Goal: Find specific page/section

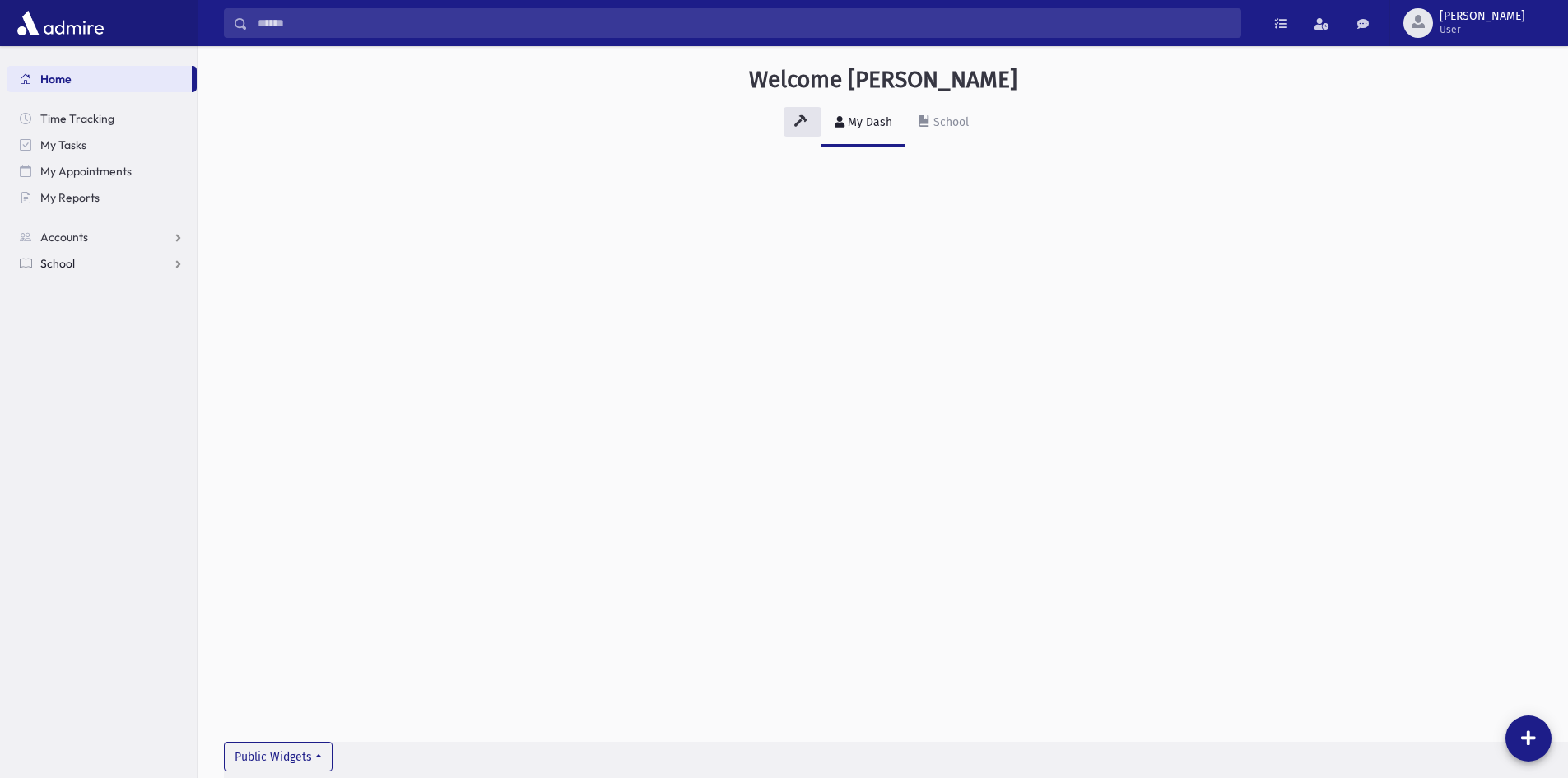
click at [90, 263] on link "School" at bounding box center [102, 263] width 191 height 26
click at [61, 307] on link "Attendance" at bounding box center [102, 316] width 191 height 26
click at [82, 336] on span "Entry" at bounding box center [76, 342] width 28 height 14
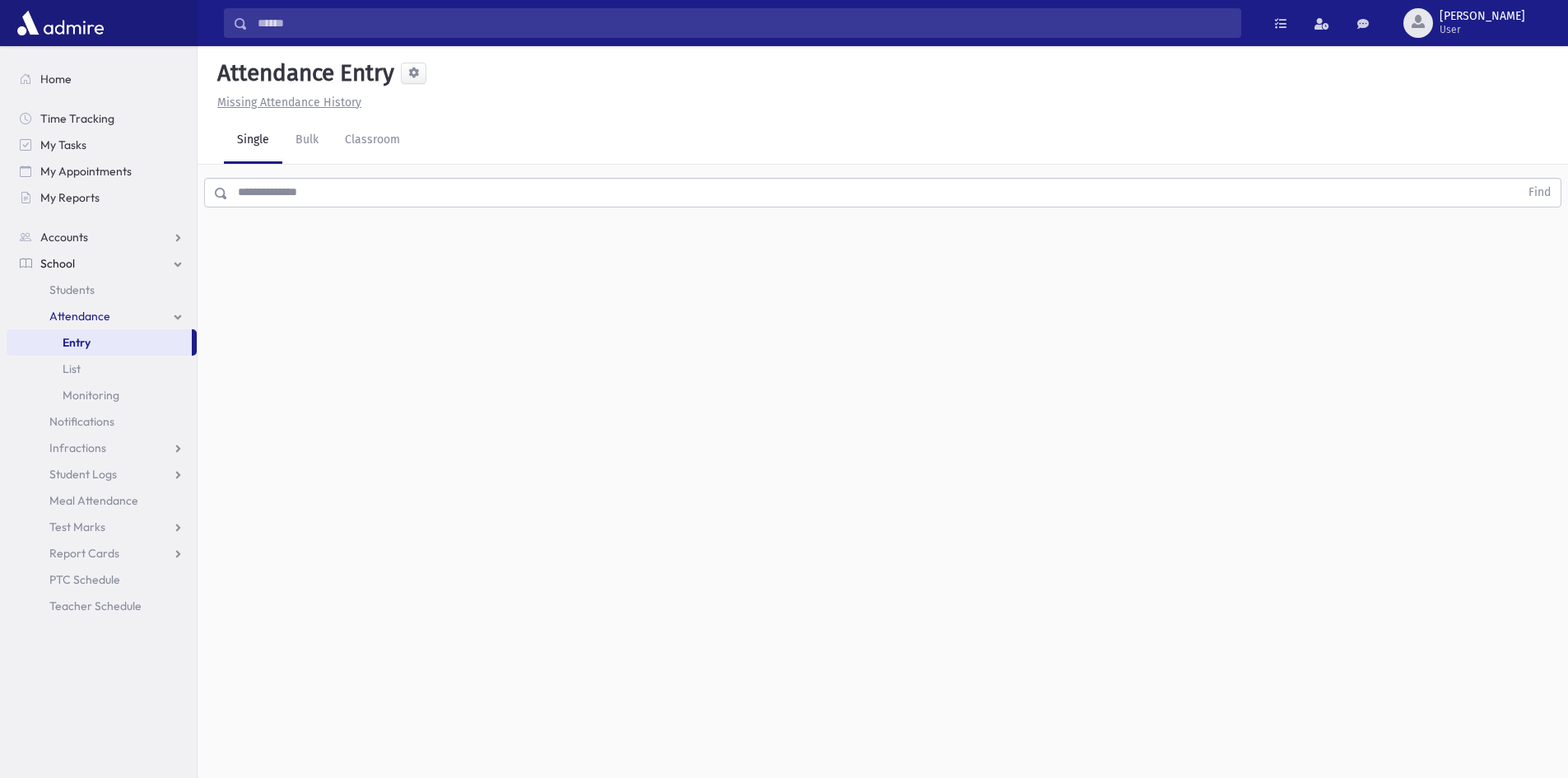
click at [51, 269] on span "School" at bounding box center [58, 263] width 35 height 14
click at [64, 261] on span "School" at bounding box center [58, 263] width 35 height 14
click at [79, 387] on link "Student Logs" at bounding box center [102, 395] width 191 height 26
click at [65, 288] on span "Students" at bounding box center [71, 289] width 45 height 14
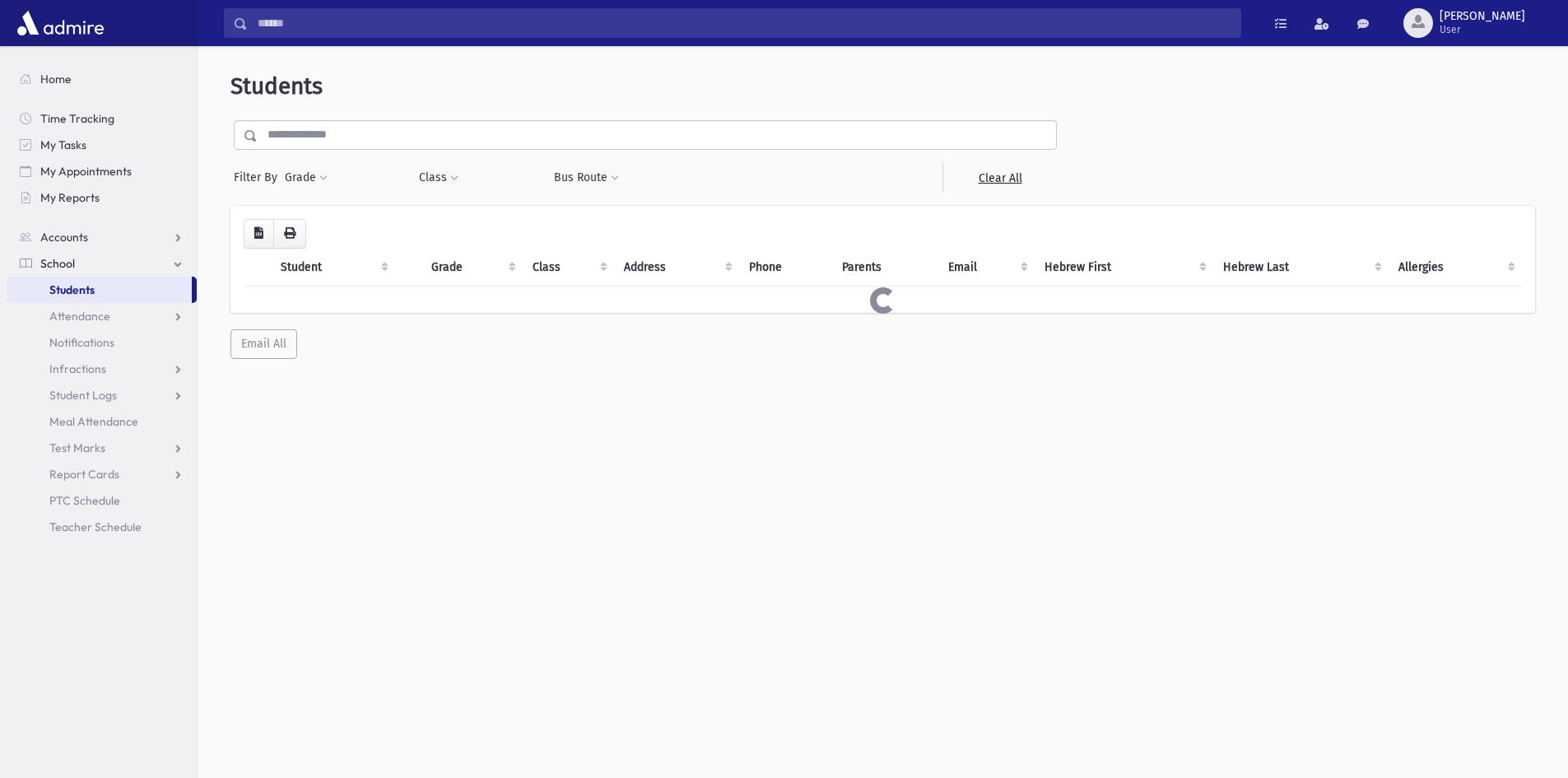
click at [297, 123] on input "text" at bounding box center [657, 135] width 799 height 30
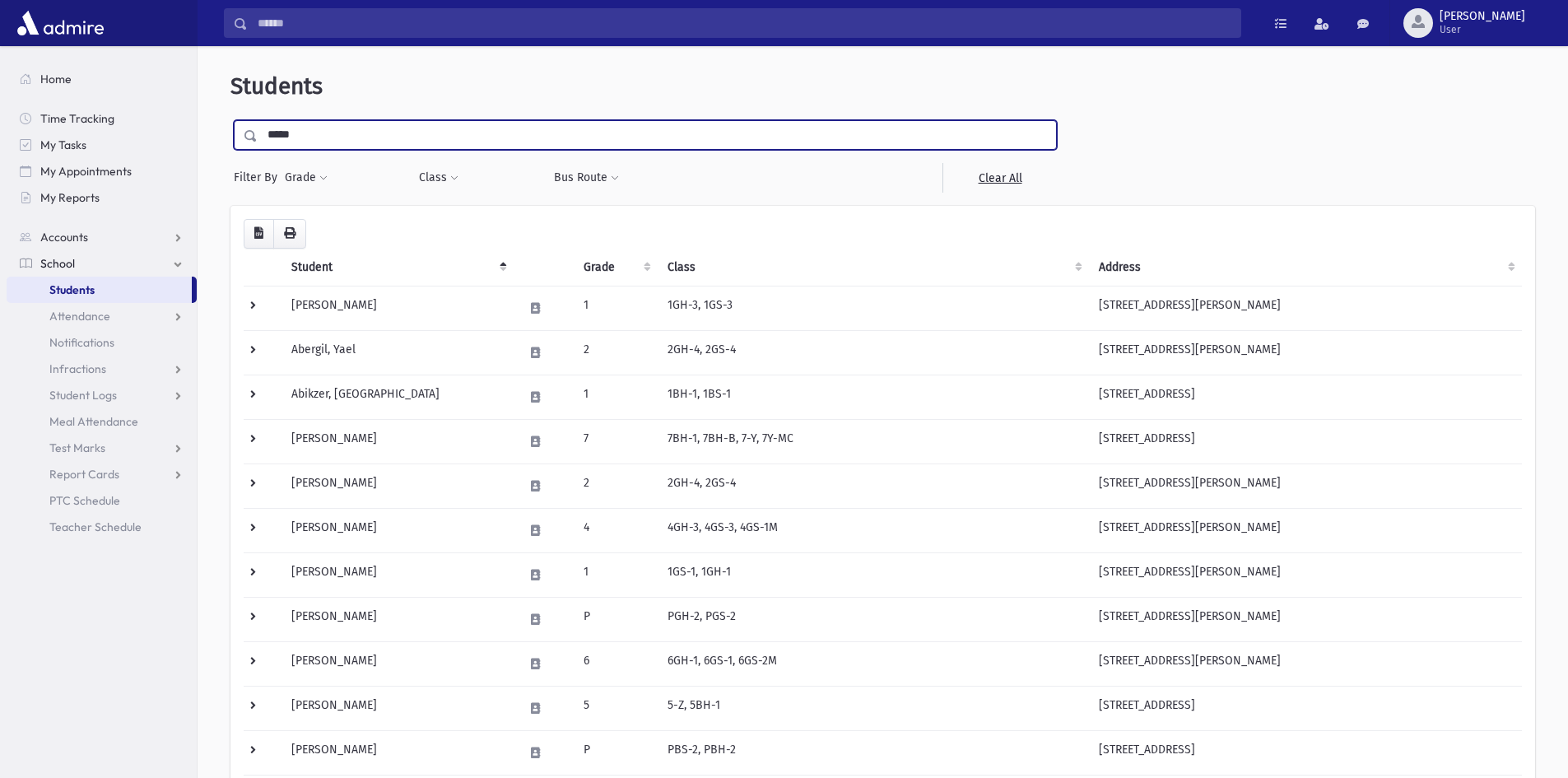
type input "*****"
click at [230, 120] on input "submit" at bounding box center [253, 131] width 46 height 22
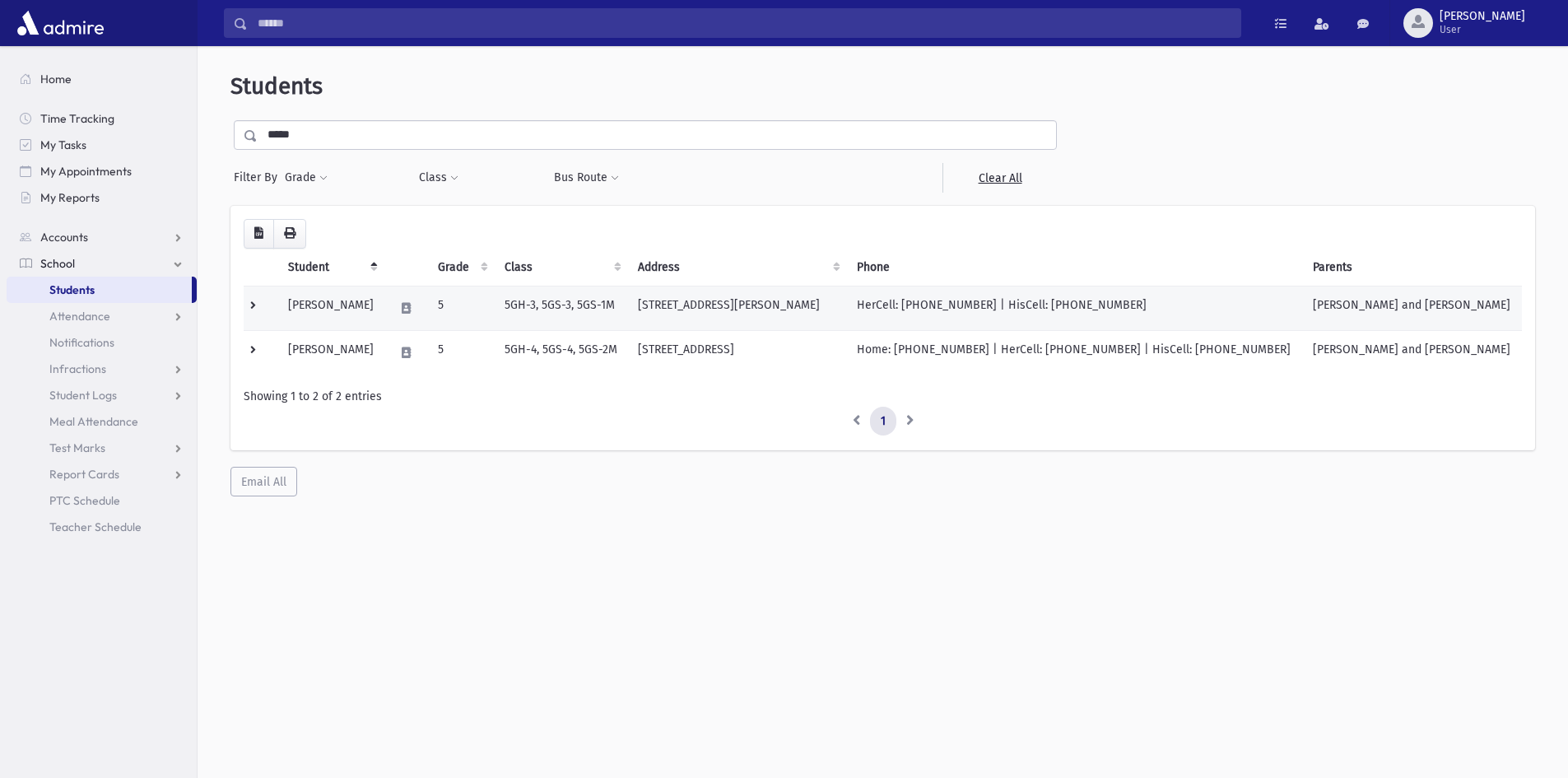
click at [569, 301] on td "5GH-3, 5GS-3, 5GS-1M" at bounding box center [561, 308] width 133 height 44
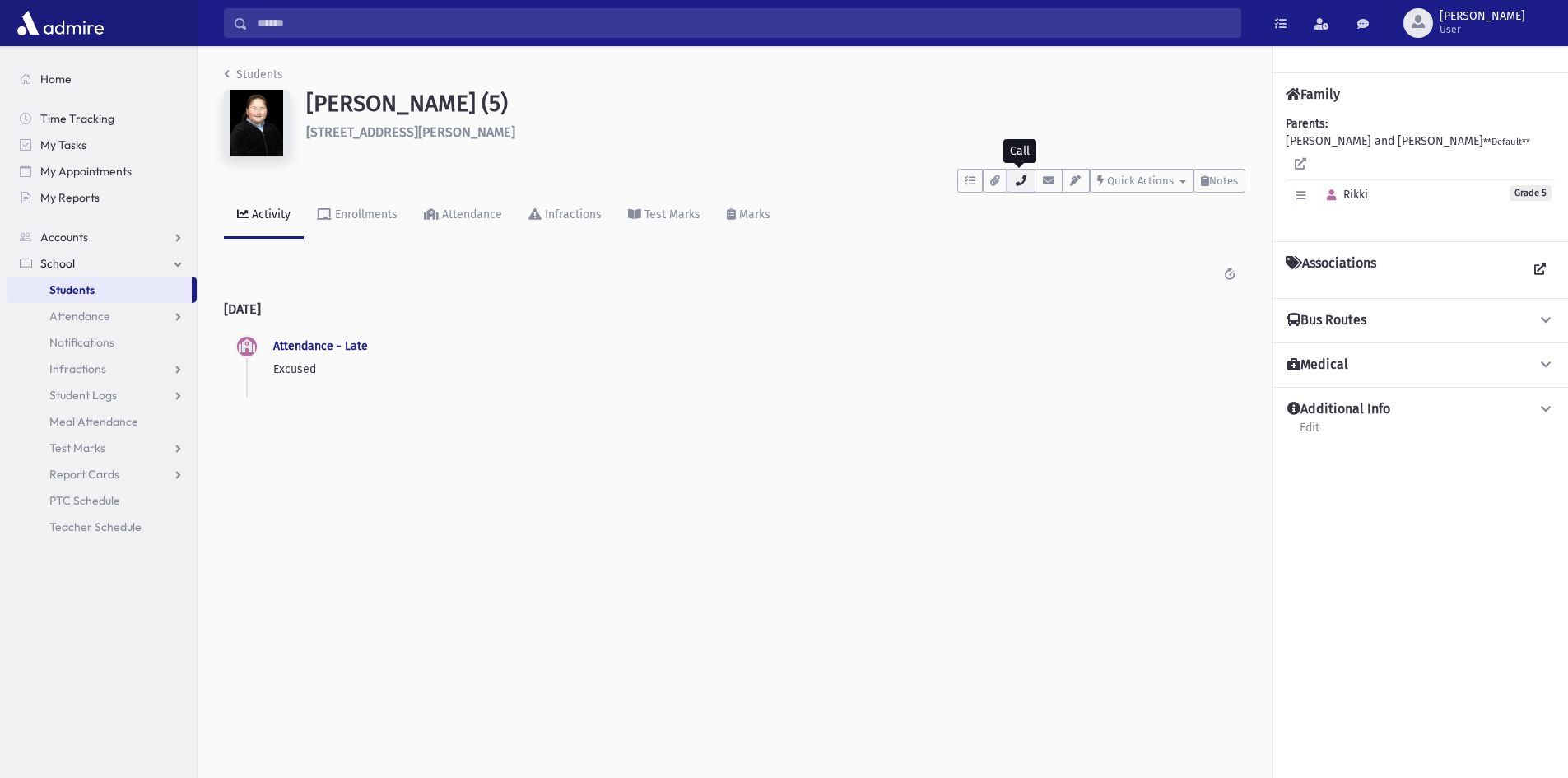
click at [1031, 187] on button "button" at bounding box center [1021, 181] width 28 height 24
